Goal: Entertainment & Leisure: Browse casually

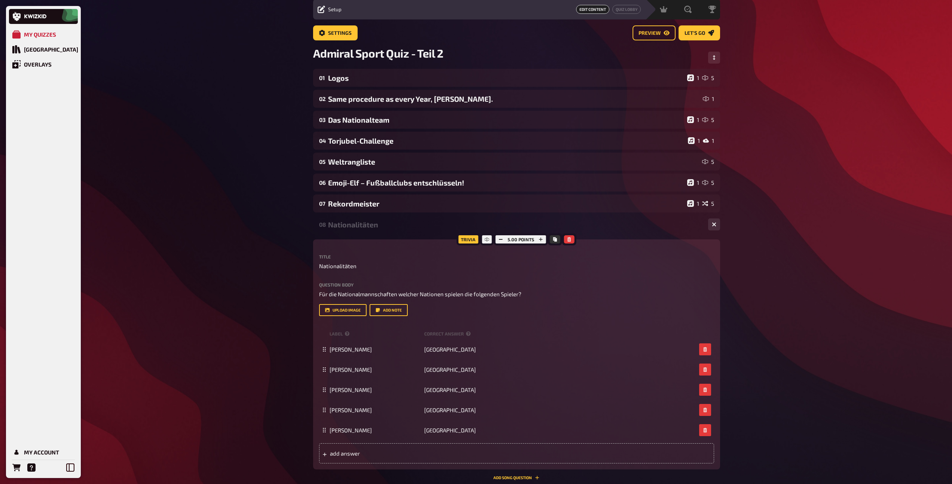
click at [391, 228] on div "Nationalitäten" at bounding box center [515, 224] width 374 height 9
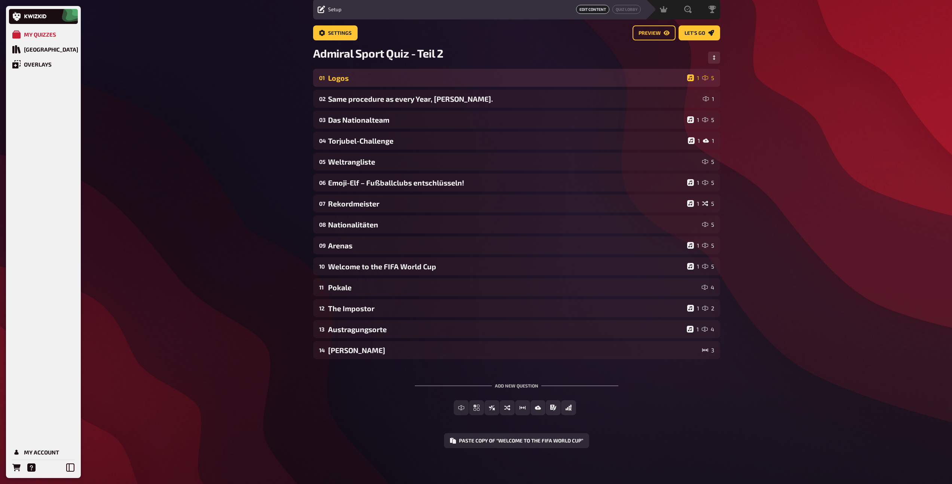
click at [383, 83] on div "01 Logos 1 5" at bounding box center [516, 78] width 407 height 18
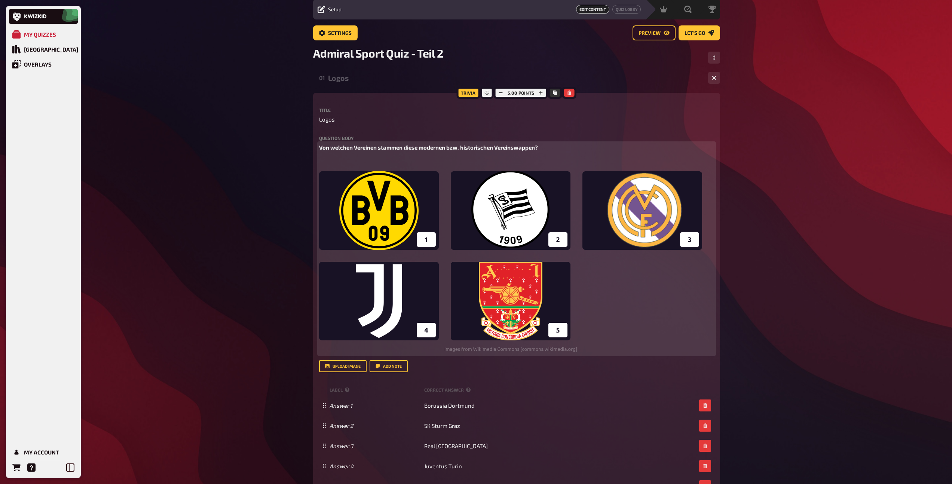
click at [513, 214] on img at bounding box center [510, 261] width 383 height 181
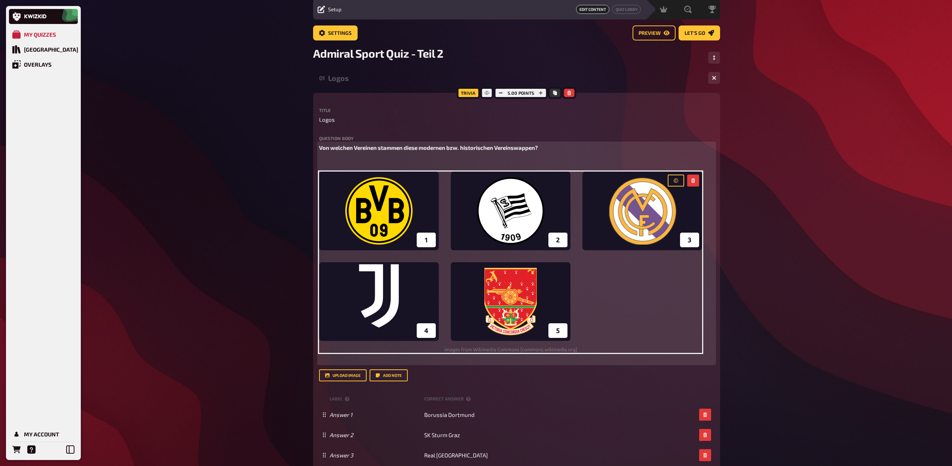
click at [510, 158] on p "﻿" at bounding box center [516, 161] width 395 height 9
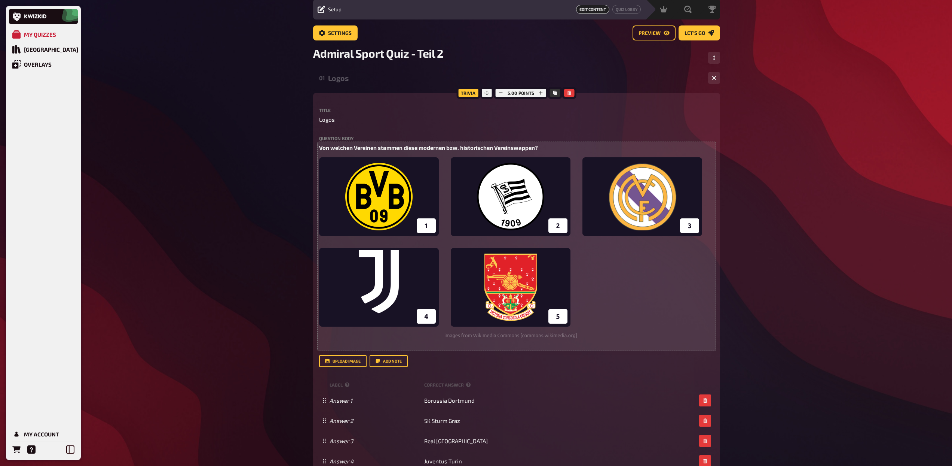
click at [360, 79] on div "Logos" at bounding box center [515, 78] width 374 height 9
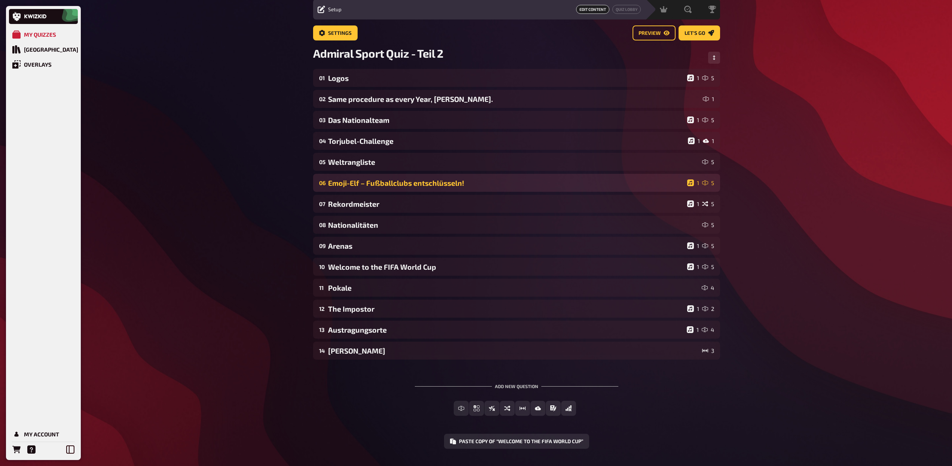
click at [406, 177] on div "06 Emoji-Elf – Fußballclubs entschlüsseln! 1 5" at bounding box center [516, 183] width 407 height 18
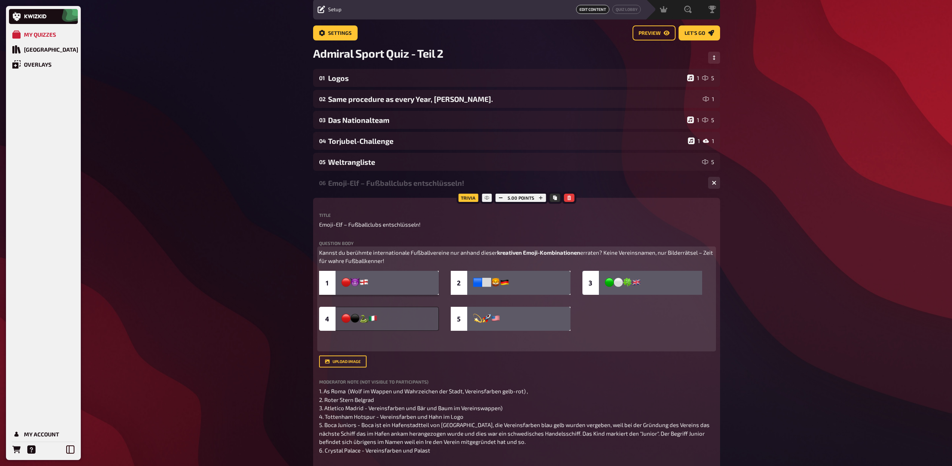
click at [514, 294] on img at bounding box center [510, 301] width 383 height 60
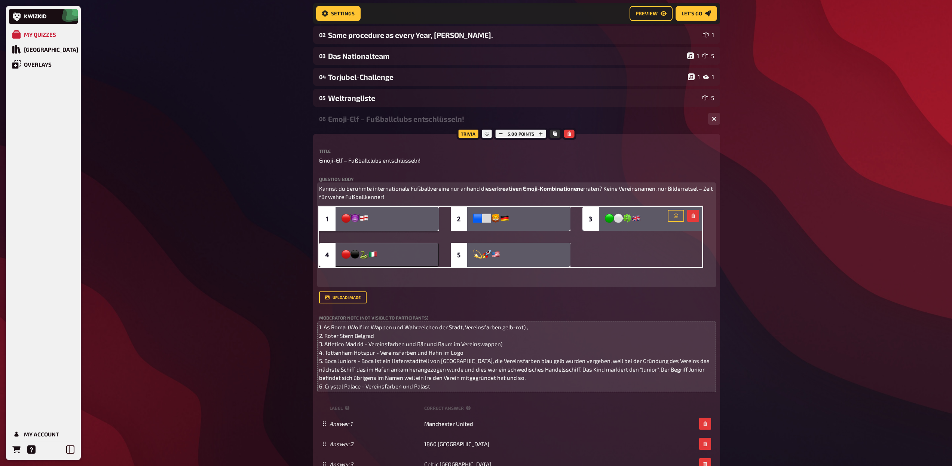
scroll to position [97, 0]
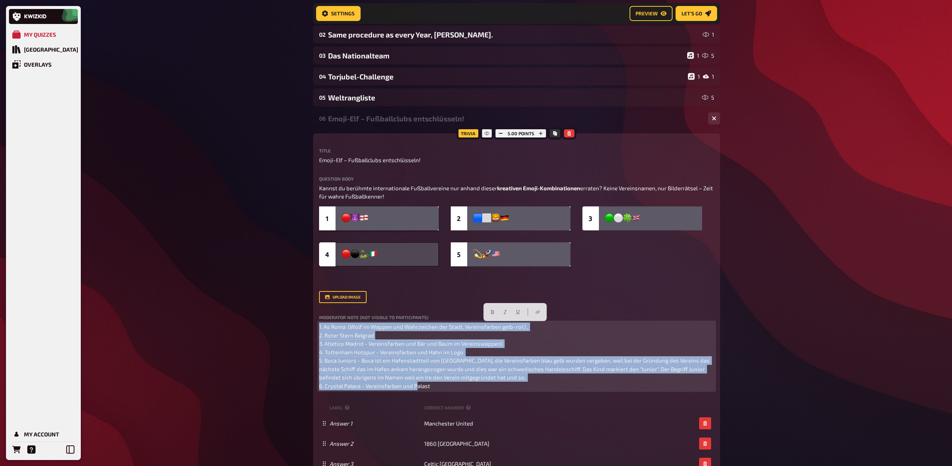
drag, startPoint x: 477, startPoint y: 386, endPoint x: 290, endPoint y: 315, distance: 200.5
click at [290, 315] on div "My Quizzes Quiz Library Overlays My Account Home My Quizzes Admiral Sport Quiz …" at bounding box center [476, 417] width 952 height 1029
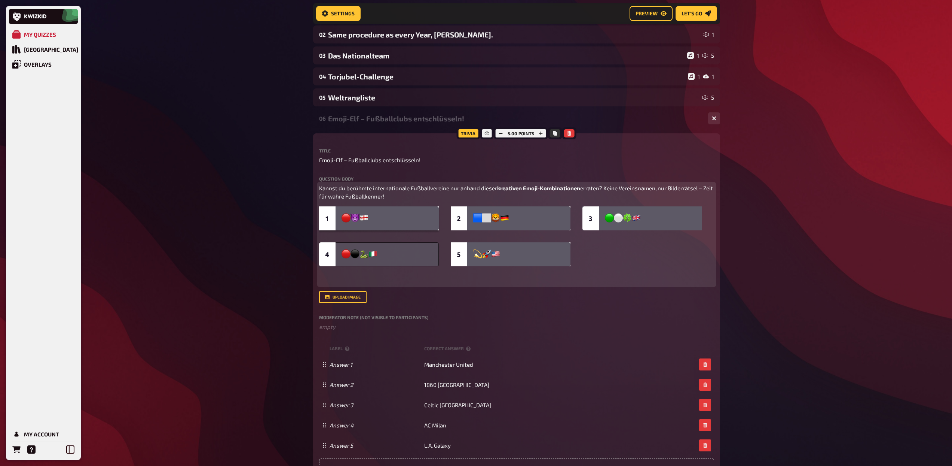
click at [416, 218] on img at bounding box center [510, 236] width 383 height 60
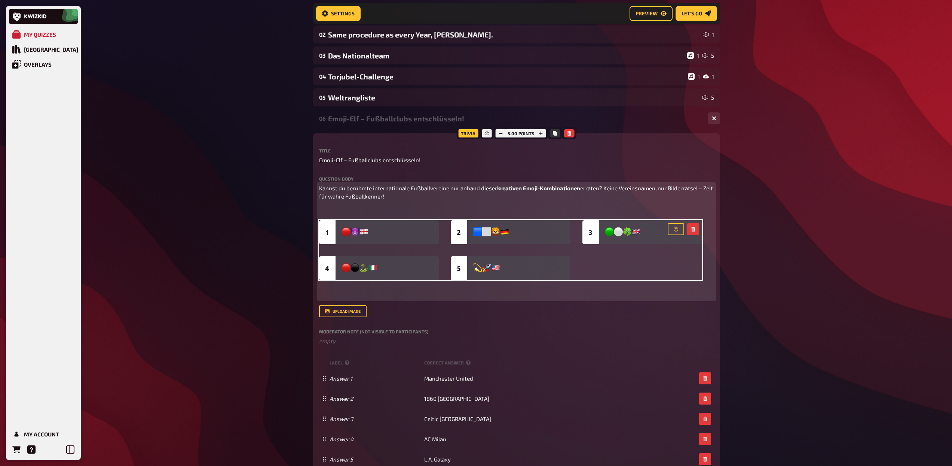
click at [385, 208] on p "﻿" at bounding box center [516, 210] width 395 height 9
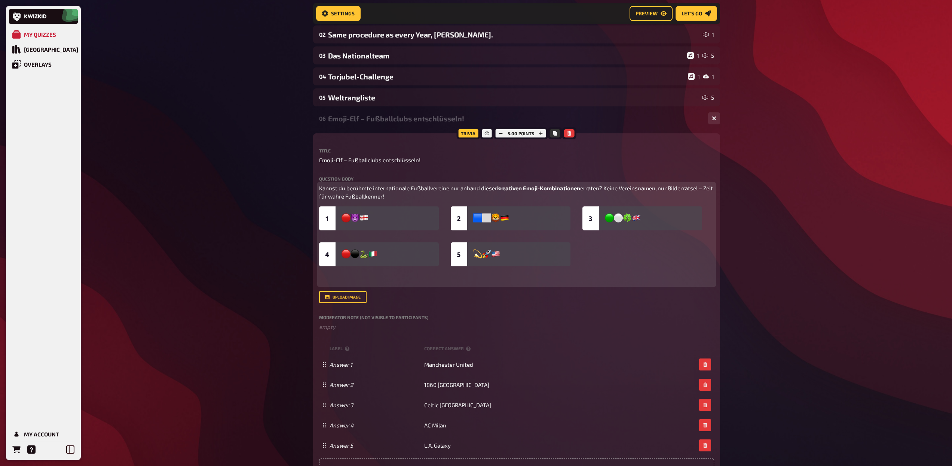
click at [384, 277] on p at bounding box center [516, 276] width 395 height 17
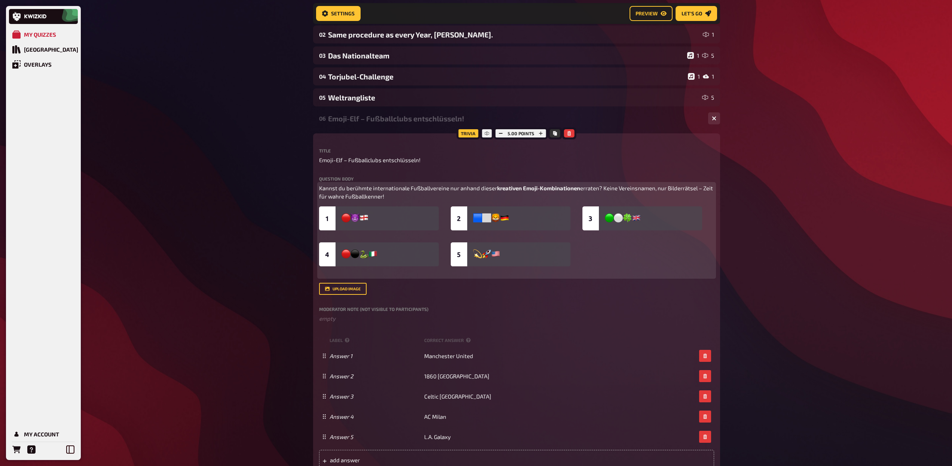
click at [403, 197] on p "Kannst du berühmte internationale Fußballvereine nur anhand dieser kreativen Em…" at bounding box center [516, 192] width 395 height 17
drag, startPoint x: 403, startPoint y: 197, endPoint x: 318, endPoint y: 188, distance: 84.7
click at [319, 188] on p "Kannst du berühmte internationale Fußballvereine nur anhand dieser kreativen Em…" at bounding box center [516, 192] width 395 height 17
click at [491, 176] on button "button" at bounding box center [494, 173] width 12 height 12
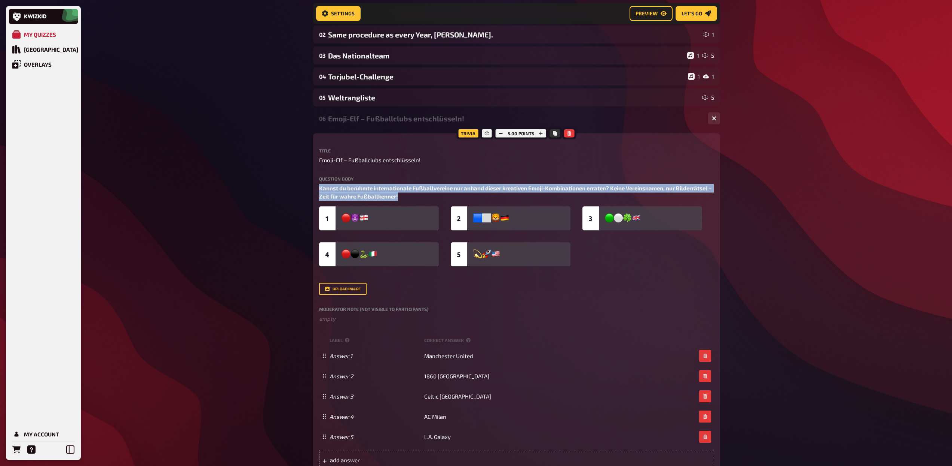
click at [372, 122] on div "Emoji-Elf – Fußballclubs entschlüsseln!" at bounding box center [515, 118] width 374 height 9
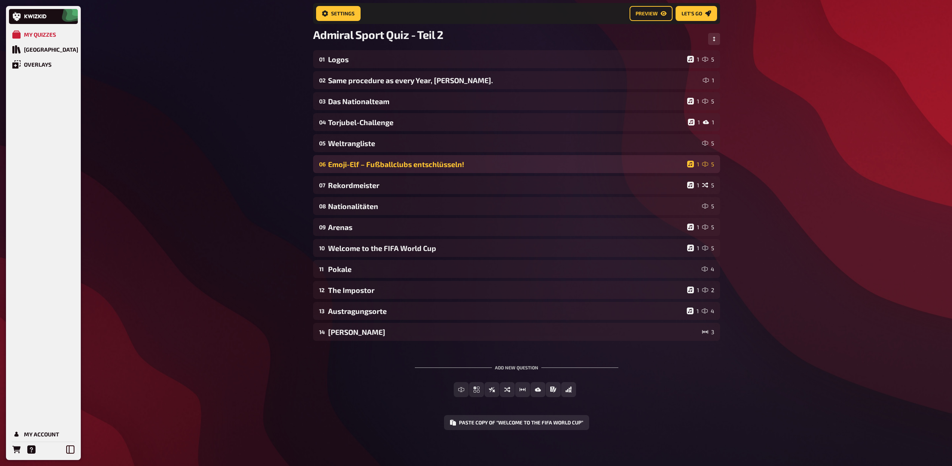
scroll to position [51, 0]
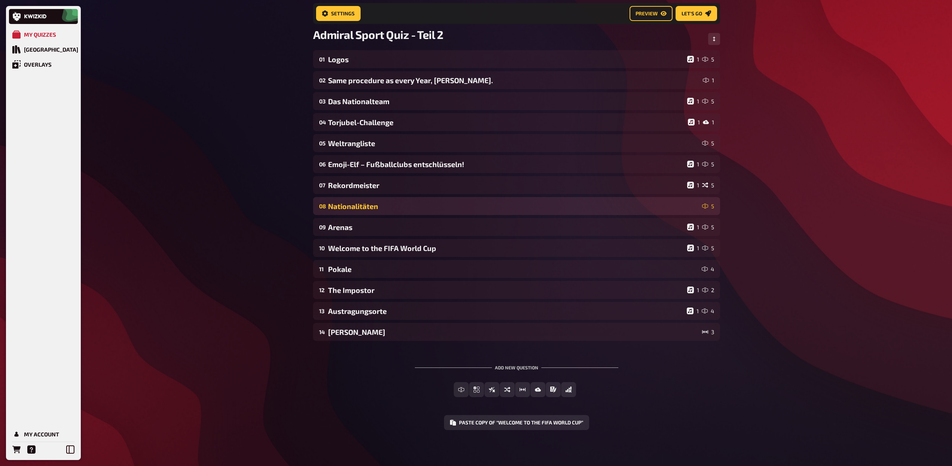
click at [372, 208] on div "Nationalitäten" at bounding box center [513, 206] width 371 height 9
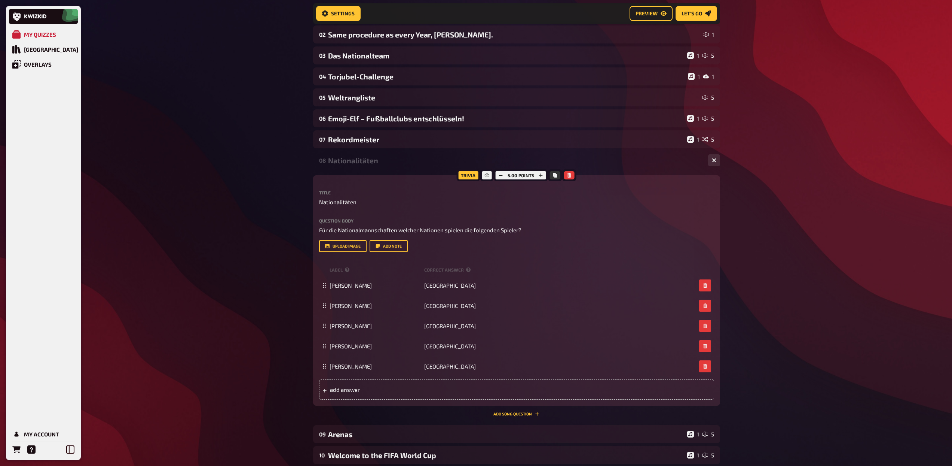
click at [366, 163] on div "Nationalitäten" at bounding box center [515, 160] width 374 height 9
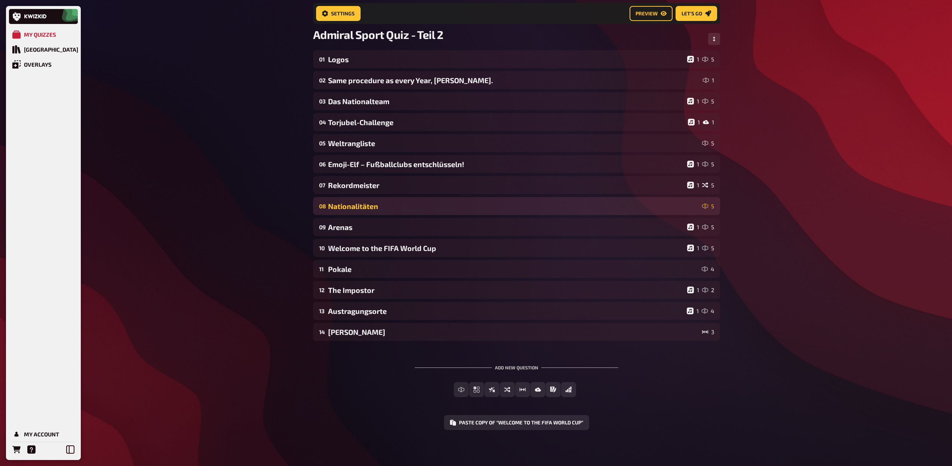
scroll to position [51, 0]
